Goal: Task Accomplishment & Management: Complete application form

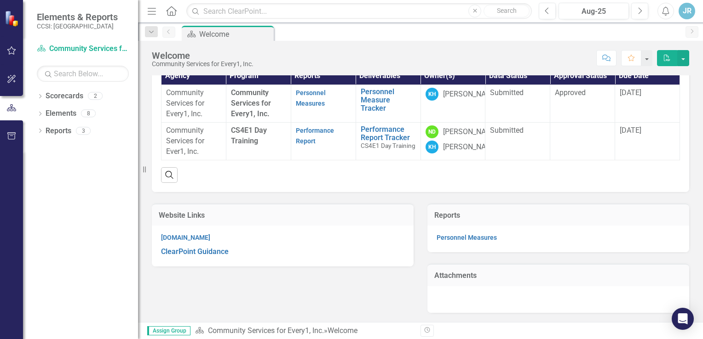
scroll to position [126, 0]
click at [384, 127] on link "Performance Report Tracker" at bounding box center [388, 134] width 55 height 16
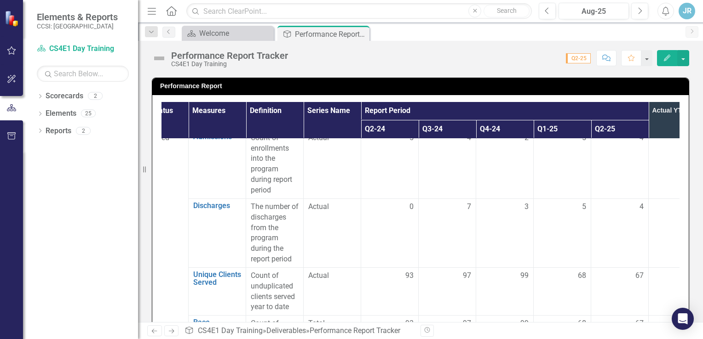
scroll to position [36, 31]
click at [414, 193] on td "5" at bounding box center [389, 163] width 57 height 69
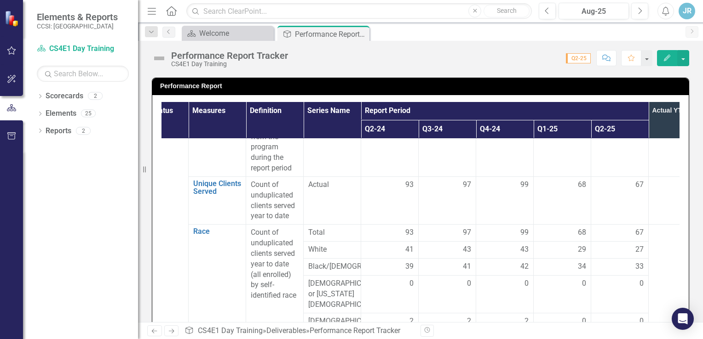
scroll to position [166, 31]
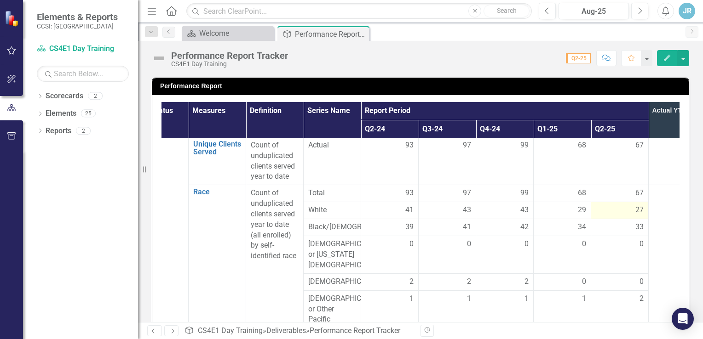
click at [638, 207] on span "27" at bounding box center [639, 210] width 8 height 11
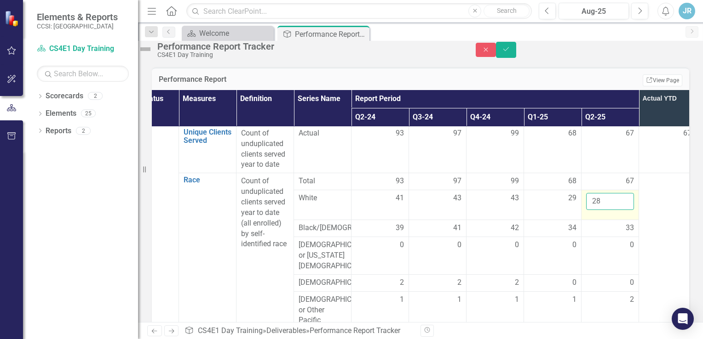
type input "28"
click at [633, 210] on input "28" at bounding box center [610, 201] width 48 height 17
click at [615, 234] on div "33" at bounding box center [610, 228] width 48 height 11
click at [634, 234] on span "33" at bounding box center [629, 228] width 8 height 11
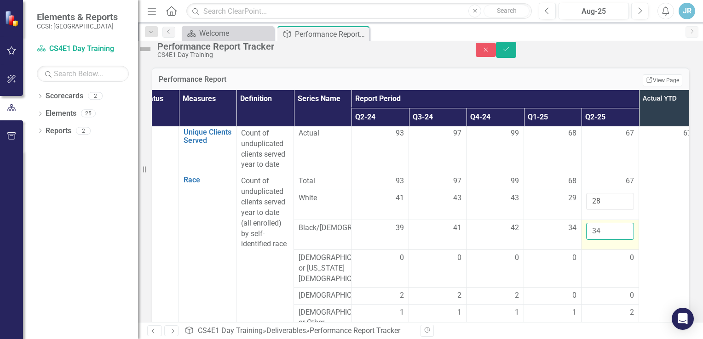
click at [633, 236] on input "34" at bounding box center [610, 231] width 48 height 17
type input "35"
click at [633, 236] on input "35" at bounding box center [610, 231] width 48 height 17
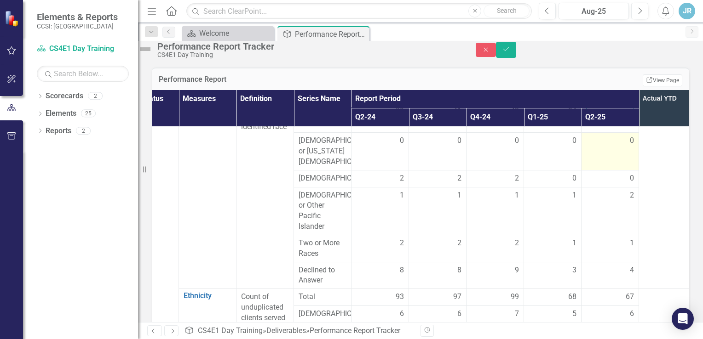
scroll to position [286, 31]
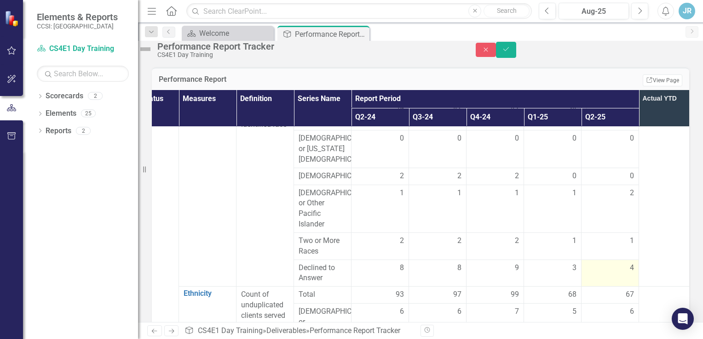
click at [636, 280] on td "4" at bounding box center [609, 273] width 57 height 27
type input "5"
click at [634, 273] on input "5" at bounding box center [610, 271] width 48 height 17
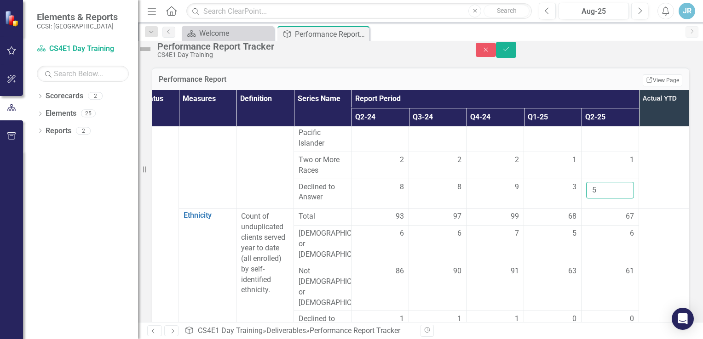
scroll to position [301, 31]
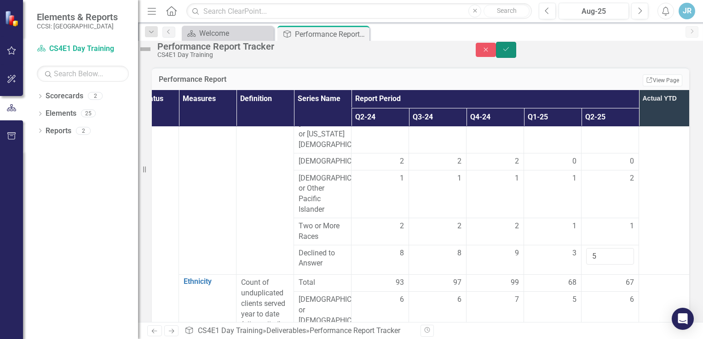
click at [510, 52] on icon "Save" at bounding box center [506, 49] width 8 height 6
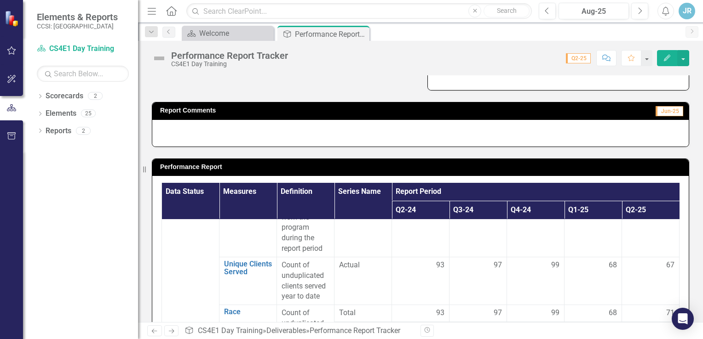
scroll to position [123, 0]
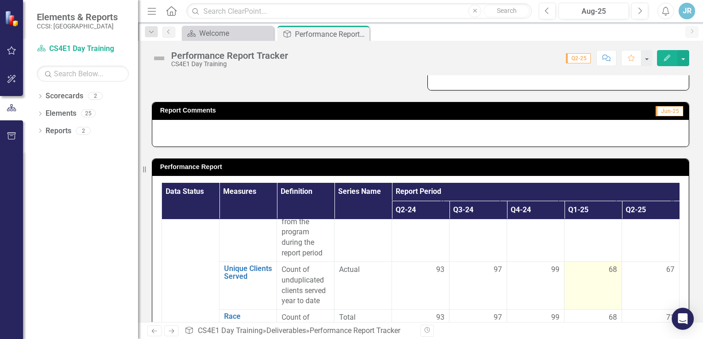
click at [611, 278] on td "68" at bounding box center [592, 286] width 57 height 48
click at [609, 277] on td "68" at bounding box center [592, 286] width 57 height 48
click at [607, 276] on td "68" at bounding box center [592, 286] width 57 height 48
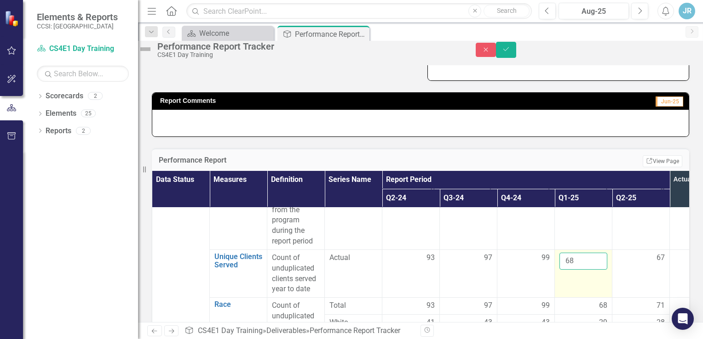
click at [596, 270] on input "68" at bounding box center [583, 261] width 48 height 17
click at [607, 270] on input "69" at bounding box center [583, 261] width 48 height 17
click at [607, 270] on input "70" at bounding box center [583, 261] width 48 height 17
click at [607, 270] on input "71" at bounding box center [583, 261] width 48 height 17
type input "72"
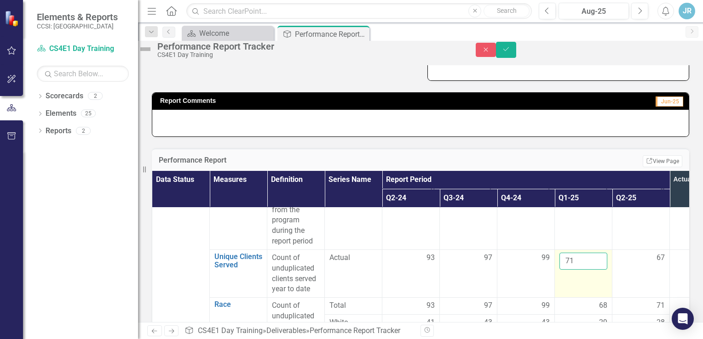
click at [607, 270] on input "72" at bounding box center [583, 261] width 48 height 17
click at [86, 246] on div "Dropdown Scorecards 2 Dropdown Community Services for Every1, Inc. CS4E1 Day Tr…" at bounding box center [80, 214] width 115 height 251
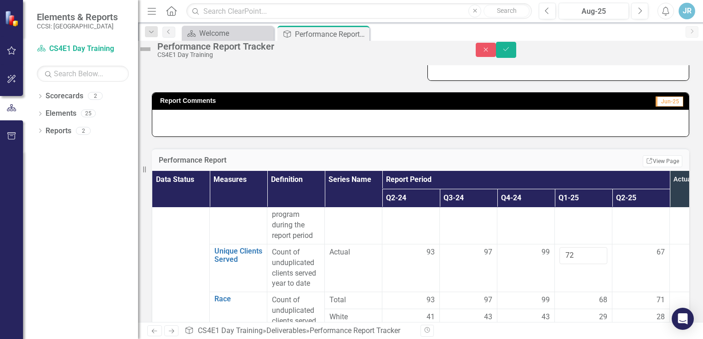
scroll to position [130, 0]
click at [487, 52] on icon "button" at bounding box center [485, 49] width 4 height 4
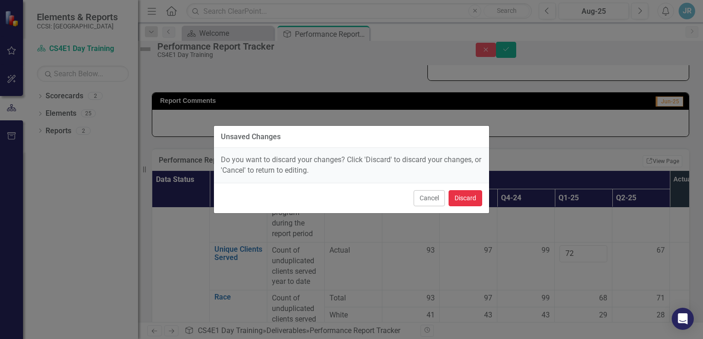
click at [468, 200] on button "Discard" at bounding box center [465, 198] width 34 height 16
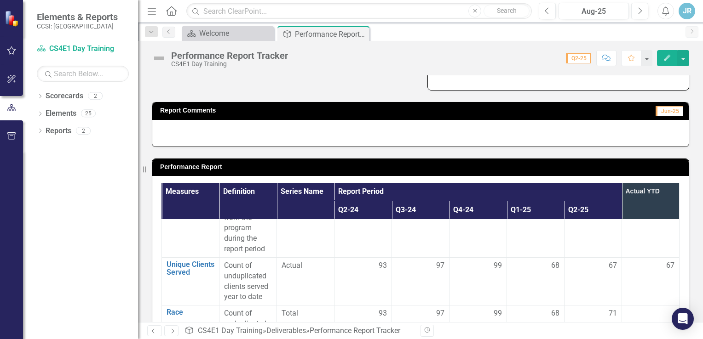
scroll to position [127, 70]
click at [601, 270] on td "67" at bounding box center [592, 281] width 57 height 48
click at [599, 273] on td "67" at bounding box center [592, 281] width 57 height 48
click at [596, 271] on td "67" at bounding box center [592, 281] width 57 height 48
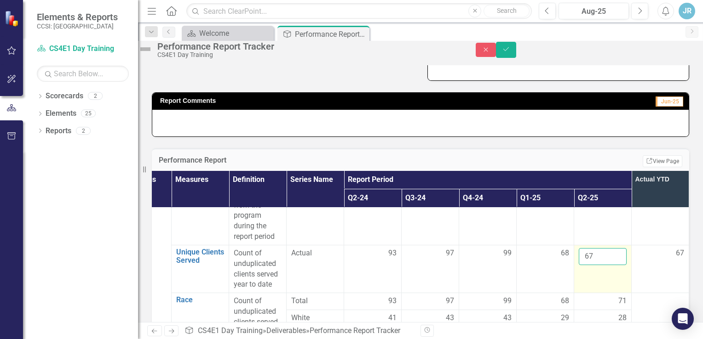
click at [584, 265] on input "67" at bounding box center [602, 256] width 48 height 17
type input "6"
type input "72"
click at [604, 153] on div "Performance Report Edit Report Select Report Link View Page Data Status Measure…" at bounding box center [420, 292] width 551 height 311
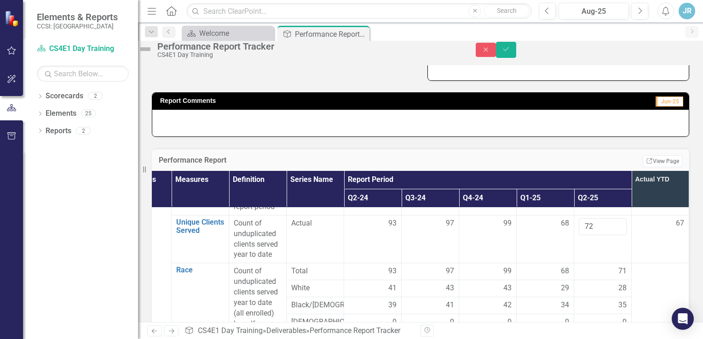
scroll to position [155, 69]
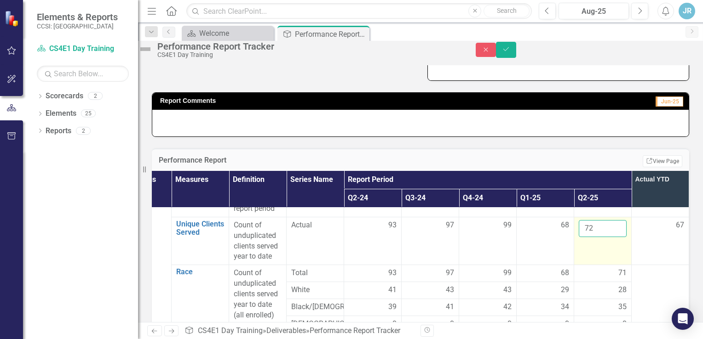
click at [587, 237] on input "72" at bounding box center [602, 228] width 48 height 17
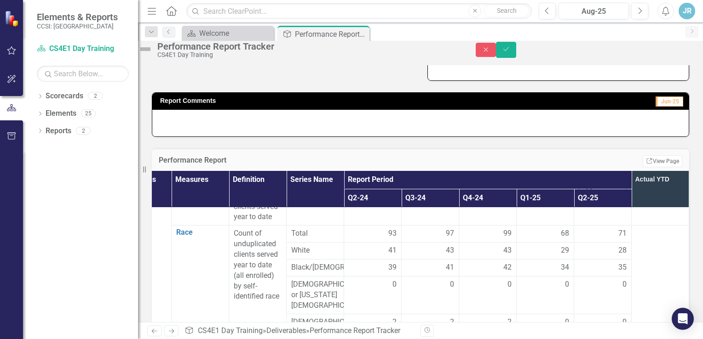
scroll to position [195, 69]
click at [600, 274] on td "35" at bounding box center [602, 267] width 57 height 17
click at [618, 256] on span "28" at bounding box center [622, 250] width 8 height 11
click at [586, 276] on td "35" at bounding box center [602, 267] width 57 height 17
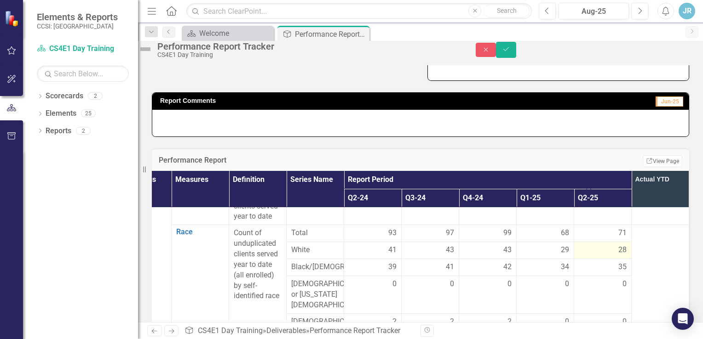
click at [586, 256] on div "28" at bounding box center [602, 250] width 48 height 11
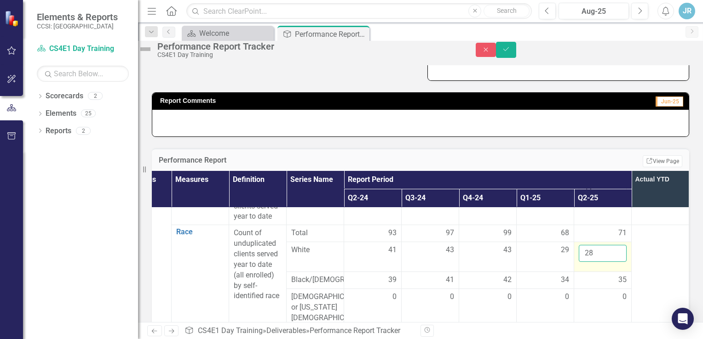
click at [589, 262] on input "28" at bounding box center [602, 253] width 48 height 17
type input "29"
click at [577, 163] on div "Performance Report Edit Report Select Report Link View Page" at bounding box center [420, 160] width 537 height 23
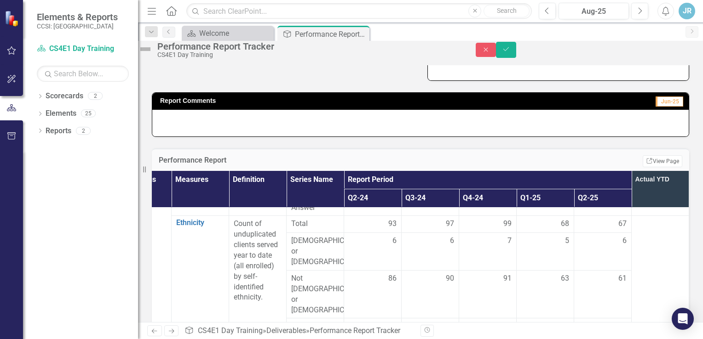
scroll to position [426, 69]
click at [599, 251] on td "6" at bounding box center [602, 251] width 57 height 38
click at [597, 246] on div "6" at bounding box center [602, 240] width 48 height 11
click at [598, 269] on td "6" at bounding box center [602, 251] width 57 height 38
drag, startPoint x: 578, startPoint y: 258, endPoint x: 579, endPoint y: 263, distance: 4.7
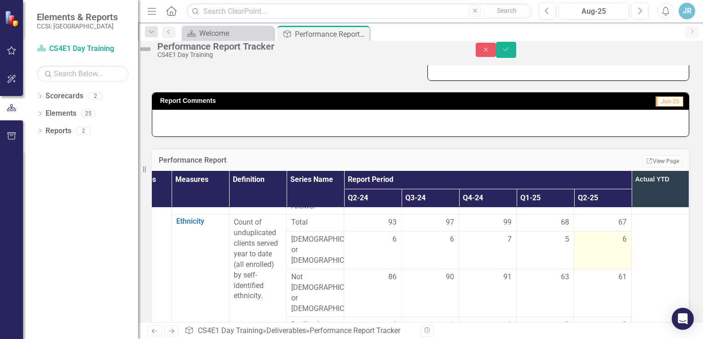
drag, startPoint x: 579, startPoint y: 263, endPoint x: 590, endPoint y: 268, distance: 11.7
click at [590, 268] on td "6" at bounding box center [602, 251] width 57 height 38
type input "7"
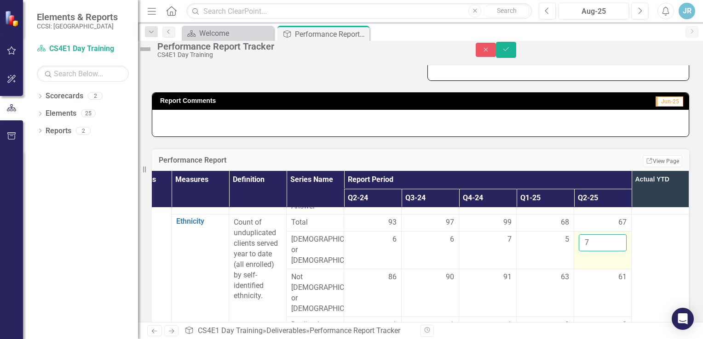
click at [596, 252] on input "7" at bounding box center [602, 243] width 48 height 17
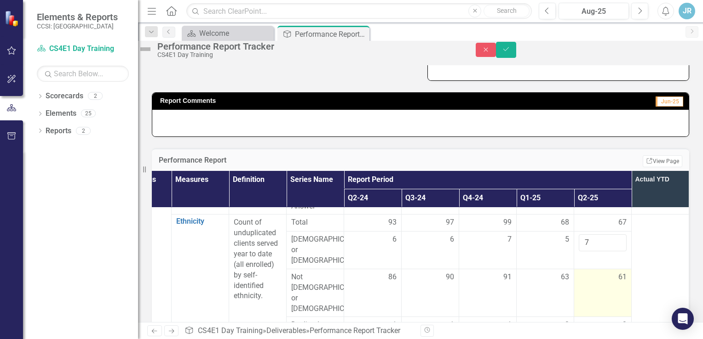
click at [618, 283] on span "61" at bounding box center [622, 277] width 8 height 11
click at [594, 285] on input "62" at bounding box center [602, 280] width 48 height 17
click at [594, 285] on input "63" at bounding box center [602, 280] width 48 height 17
click at [594, 285] on input "64" at bounding box center [602, 280] width 48 height 17
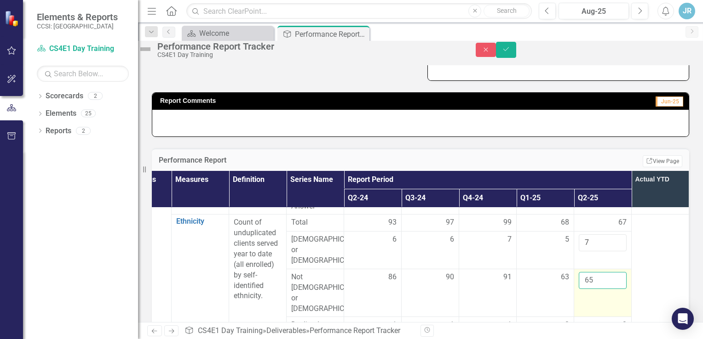
type input "65"
click at [594, 285] on input "65" at bounding box center [602, 280] width 48 height 17
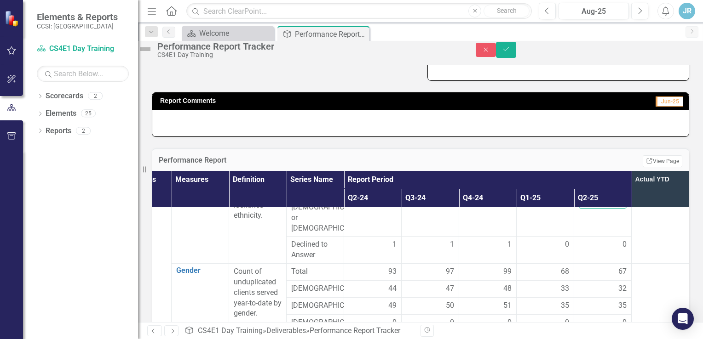
scroll to position [510, 69]
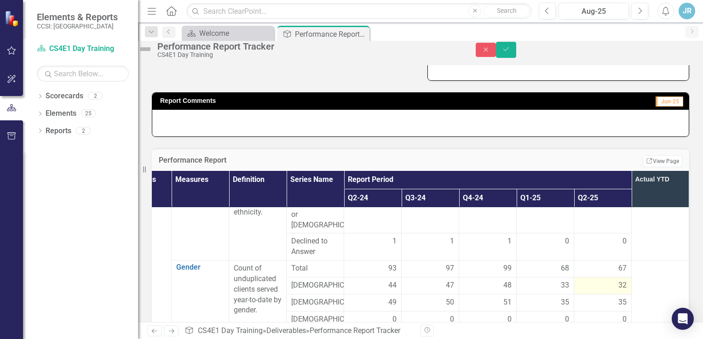
click at [618, 281] on span "32" at bounding box center [622, 286] width 8 height 11
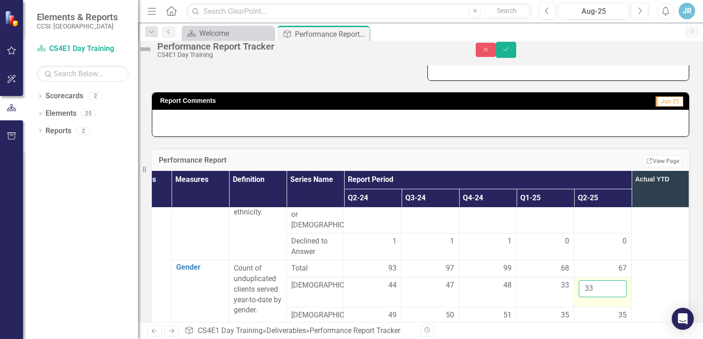
click at [597, 281] on input "33" at bounding box center [602, 289] width 48 height 17
click at [597, 281] on input "34" at bounding box center [602, 289] width 48 height 17
type input "35"
click at [593, 281] on input "35" at bounding box center [602, 289] width 48 height 17
click at [594, 310] on div "35" at bounding box center [602, 315] width 48 height 11
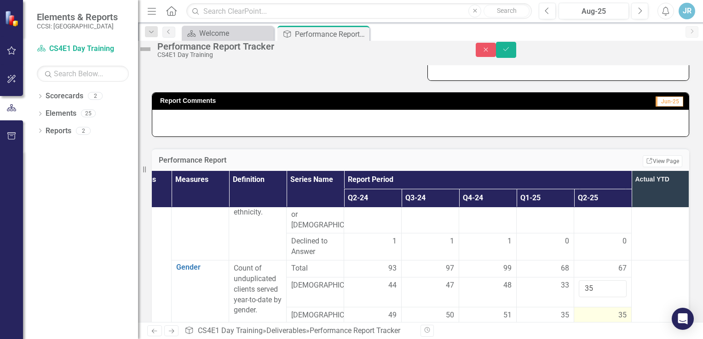
click at [594, 310] on div "35" at bounding box center [602, 315] width 48 height 11
click at [594, 310] on input "36" at bounding box center [602, 318] width 48 height 17
type input "37"
click at [594, 310] on input "37" at bounding box center [602, 318] width 48 height 17
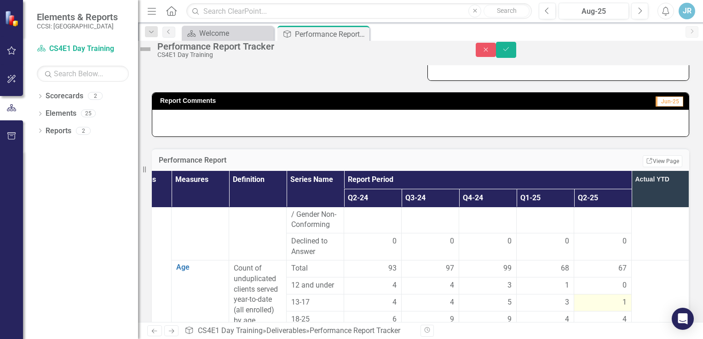
scroll to position [652, 69]
click at [596, 314] on div "4" at bounding box center [602, 319] width 48 height 11
click at [622, 314] on span "4" at bounding box center [624, 319] width 4 height 11
type input "5"
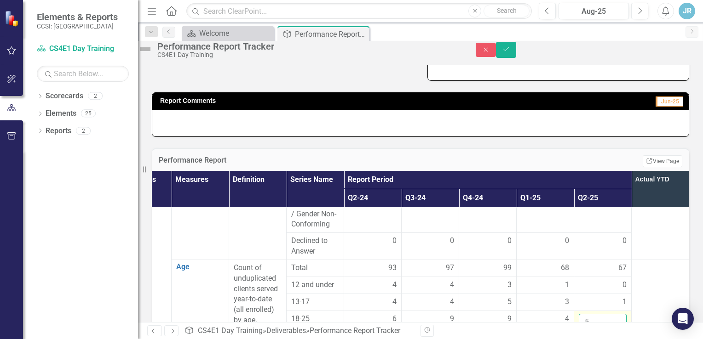
click at [594, 314] on input "5" at bounding box center [602, 322] width 48 height 17
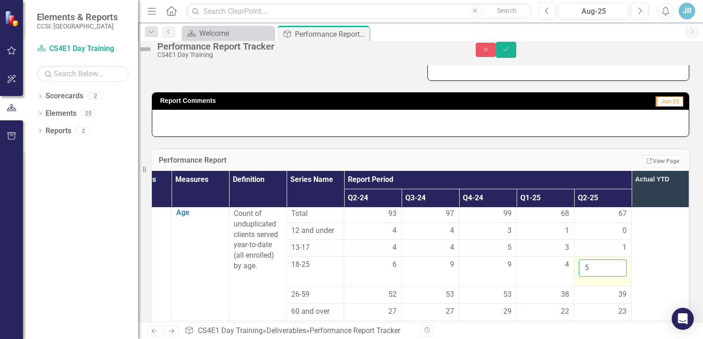
scroll to position [732, 69]
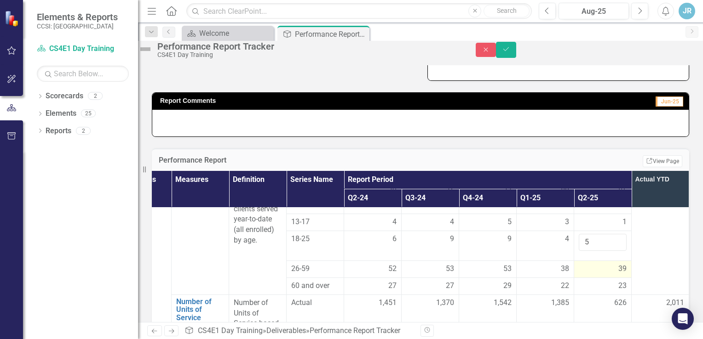
click at [618, 264] on span "39" at bounding box center [622, 269] width 8 height 11
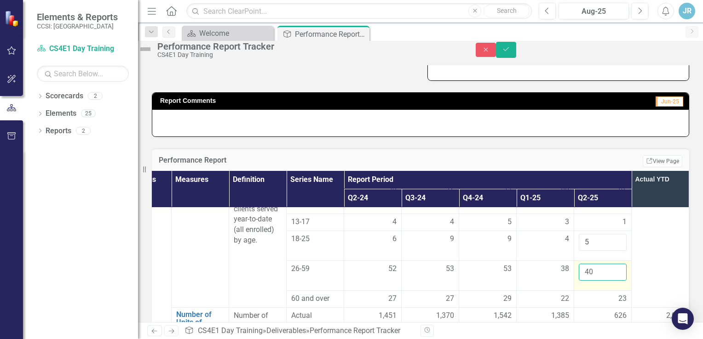
click at [594, 264] on input "40" at bounding box center [602, 272] width 48 height 17
click at [594, 264] on input "41" at bounding box center [602, 272] width 48 height 17
click at [594, 264] on input "42" at bounding box center [602, 272] width 48 height 17
type input "43"
click at [594, 264] on input "43" at bounding box center [602, 272] width 48 height 17
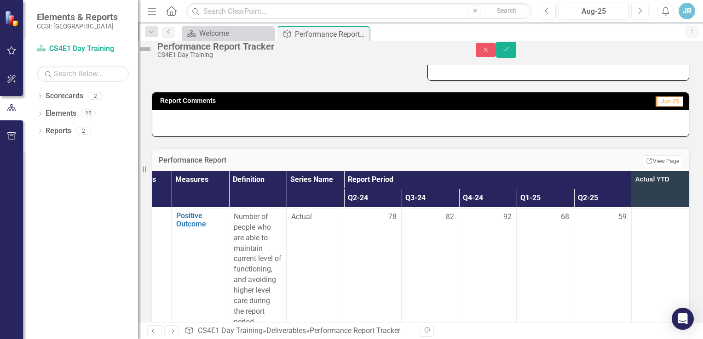
scroll to position [947, 69]
click at [510, 52] on icon "Save" at bounding box center [506, 49] width 8 height 6
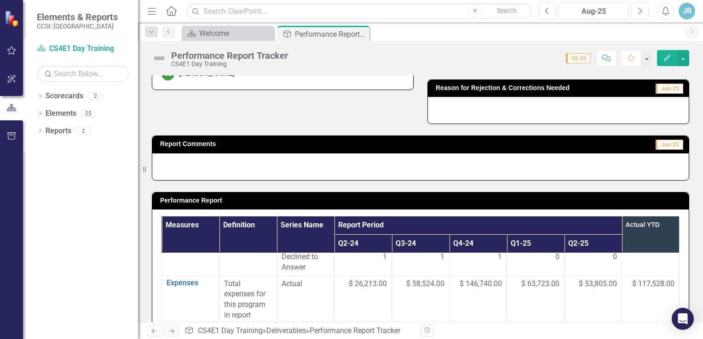
scroll to position [1422, 63]
click at [687, 56] on button "button" at bounding box center [683, 58] width 12 height 16
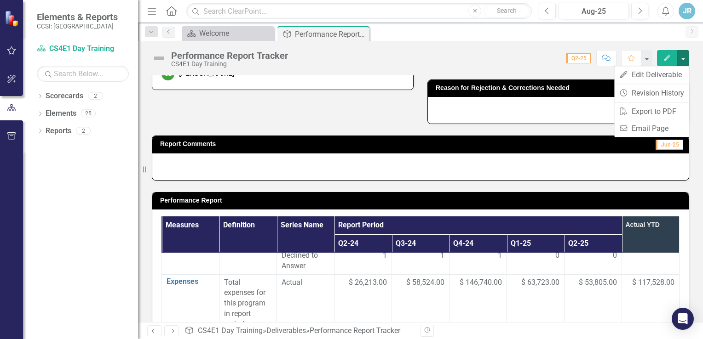
click at [492, 68] on div "Performance Report Tracker CS4E1 Day Training Score: 0.00 Q2-25 Completed Comme…" at bounding box center [420, 55] width 565 height 28
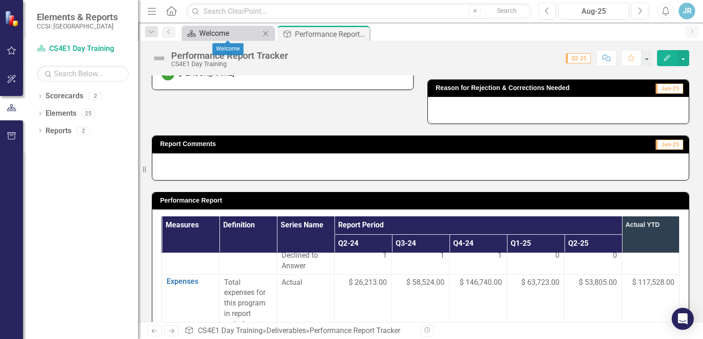
click at [217, 30] on div "Welcome" at bounding box center [229, 33] width 61 height 11
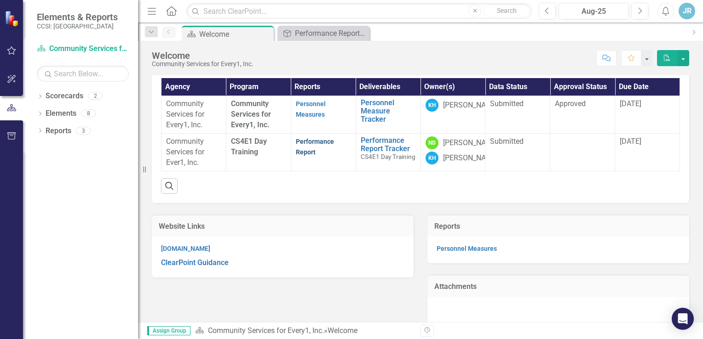
scroll to position [69, 0]
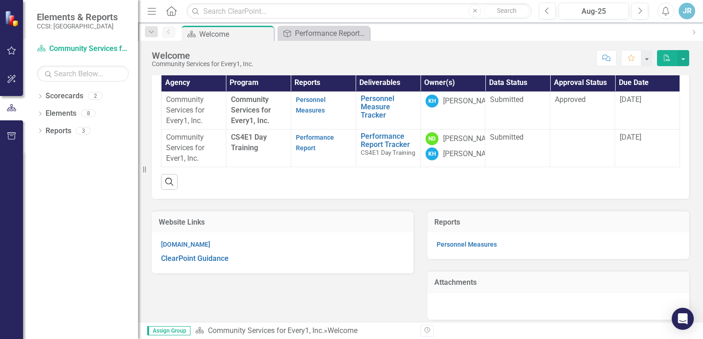
click at [195, 164] on p "Community Services for Ever1, Inc." at bounding box center [193, 148] width 55 height 32
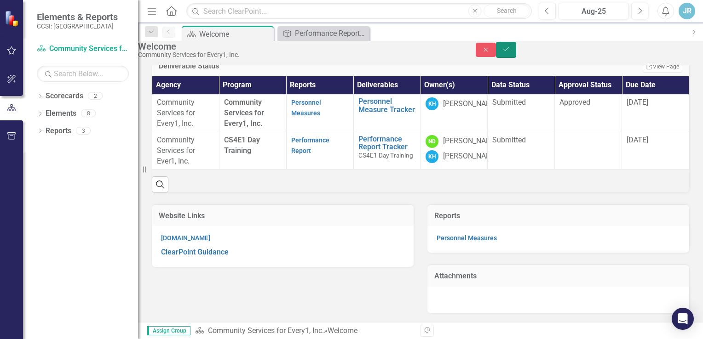
click at [510, 51] on icon "Save" at bounding box center [506, 49] width 8 height 6
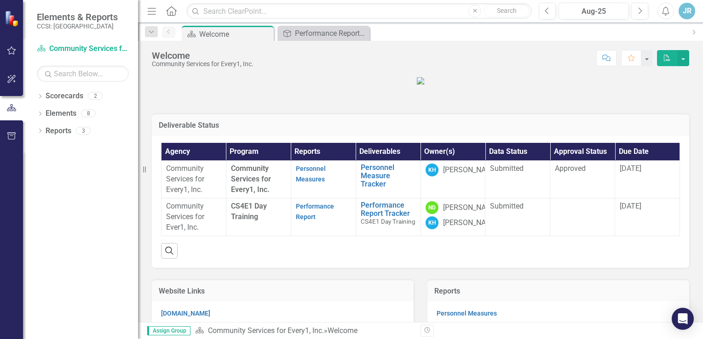
click at [150, 11] on icon "button" at bounding box center [152, 11] width 8 height 6
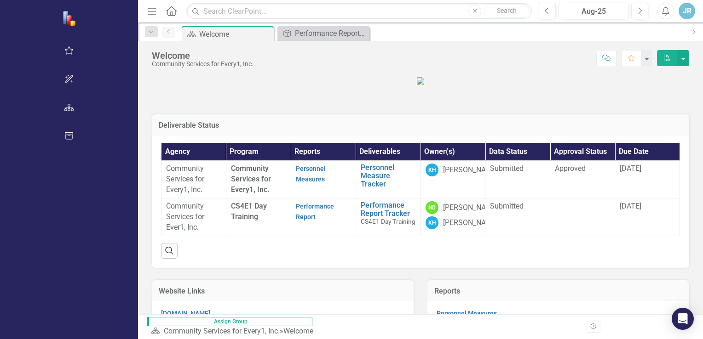
drag, startPoint x: 702, startPoint y: 129, endPoint x: 702, endPoint y: 154, distance: 24.4
click at [702, 154] on div "Deliverable Status Agency Program Reports Deliverables Owner(s) Data Status App…" at bounding box center [420, 194] width 565 height 239
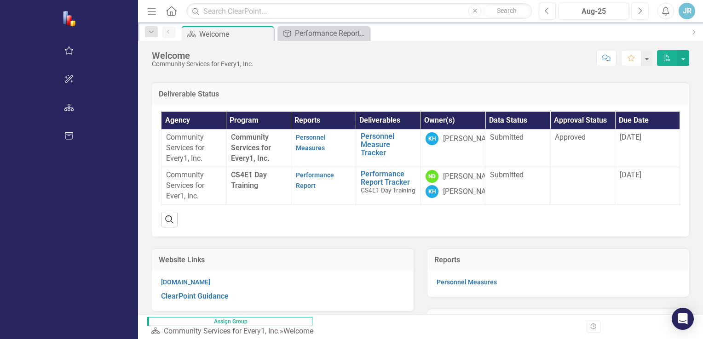
scroll to position [30, 0]
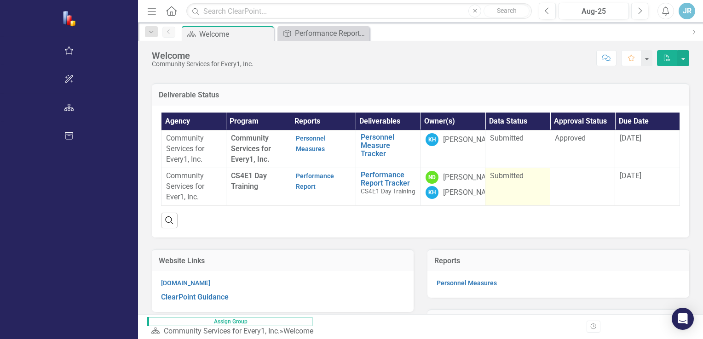
click at [490, 182] on div "Submitted" at bounding box center [517, 176] width 55 height 11
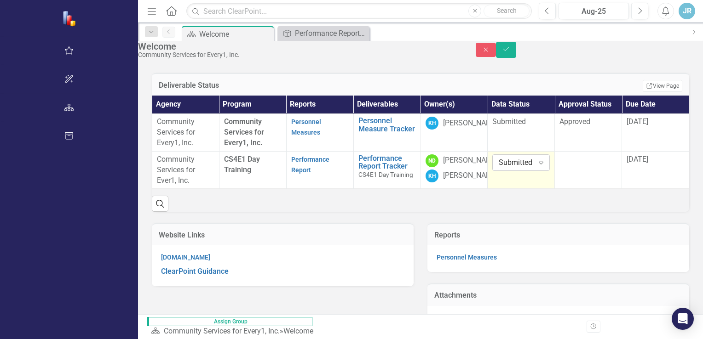
click at [536, 166] on icon "Expand" at bounding box center [540, 162] width 9 height 7
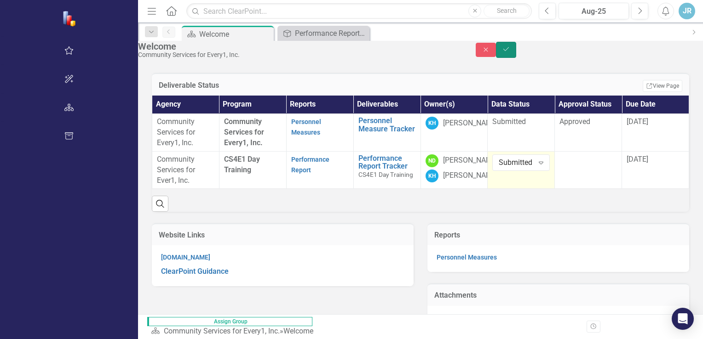
click at [516, 50] on button "Save" at bounding box center [506, 50] width 20 height 16
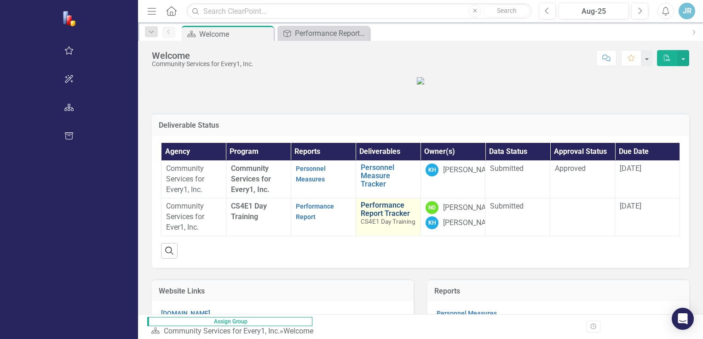
click at [361, 218] on link "Performance Report Tracker" at bounding box center [388, 209] width 55 height 16
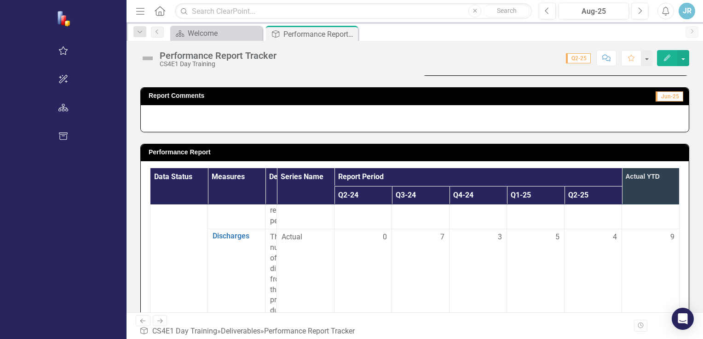
scroll to position [115, 0]
